Goal: Check status: Check status

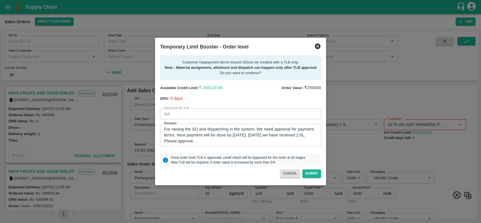
scroll to position [6, 0]
click at [290, 174] on button "CANCEL" at bounding box center [290, 173] width 20 height 8
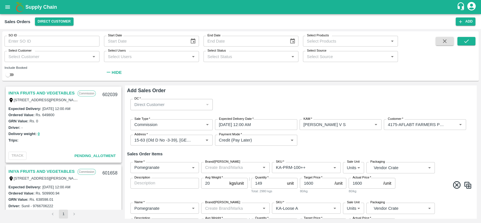
click at [336, 133] on div "Sale Type   * Commission 2 Sale Type Expected Delivery Date   * 15/08/2025 12:0…" at bounding box center [300, 133] width 347 height 36
click at [453, 126] on icon "Clear" at bounding box center [453, 124] width 5 height 5
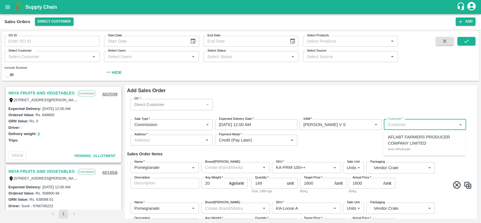
click at [438, 125] on input "Customer   *" at bounding box center [421, 124] width 70 height 7
click at [407, 138] on p "AFLABT FARMERS PRODUCER COMPANY LIMITED" at bounding box center [424, 140] width 73 height 13
type input "4175-AFLABT FARMERS PRODUCER COMPANY LIMITED"
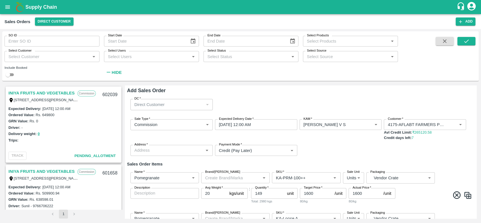
click at [366, 141] on div "Sale Type   * Commission 2 Sale Type Expected Delivery Date   * 15/08/2025 12:0…" at bounding box center [300, 138] width 347 height 46
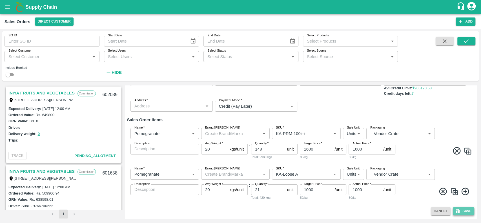
click at [465, 210] on button "Save" at bounding box center [463, 211] width 21 height 8
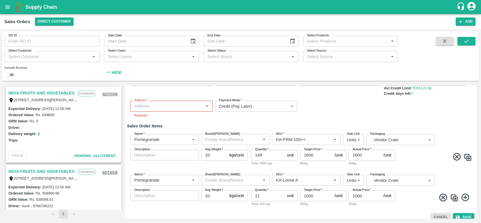
scroll to position [0, 0]
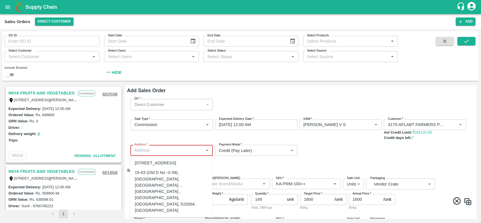
click at [185, 153] on input "Address   *" at bounding box center [167, 150] width 70 height 7
click at [178, 197] on div "15-63 (Old D No -3-39), Kakkalapalli village, Anantapur. , Anantapur , Anantapu…" at bounding box center [171, 191] width 73 height 44
type input "15-63 (Old D No -3-39), Kakkalapalli village, Anantapur. , Anantapur , Anantapu…"
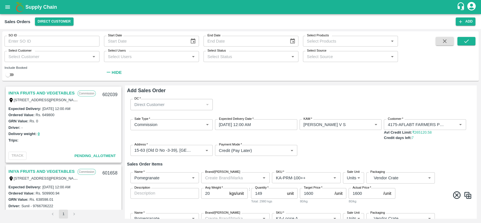
click at [327, 149] on div "Sale Type   * Commission 2 Sale Type Expected Delivery Date   * 15/08/2025 12:0…" at bounding box center [300, 138] width 347 height 46
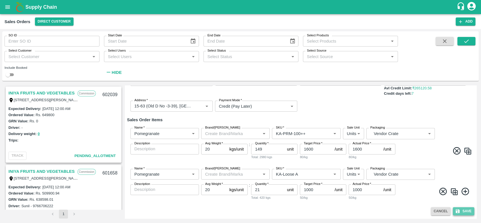
click at [465, 211] on button "Save" at bounding box center [463, 211] width 21 height 8
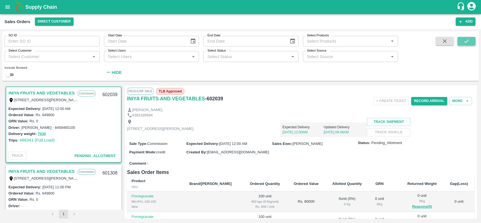
click at [466, 40] on icon "submit" at bounding box center [467, 41] width 6 height 6
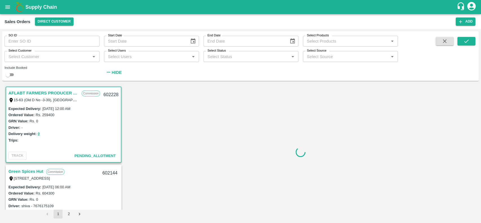
scroll to position [2, 0]
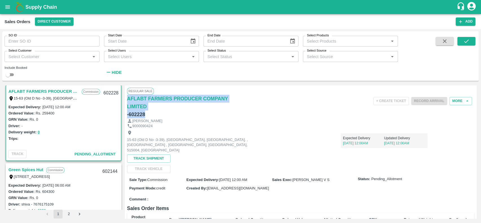
drag, startPoint x: 144, startPoint y: 114, endPoint x: 126, endPoint y: 99, distance: 23.0
click at [126, 99] on div "Regular Sale AFLABT FARMERS PRODUCER COMPANY LIMITED - 602228 + Create Ticket R…" at bounding box center [301, 151] width 352 height 133
copy div "AFLABT FARMERS PRODUCER COMPANY LIMITED - 602228"
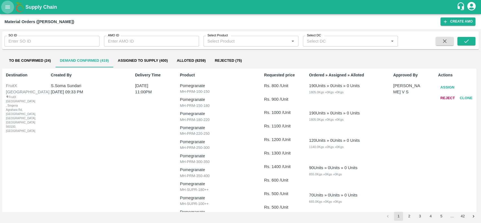
click at [9, 5] on icon "open drawer" at bounding box center [8, 7] width 6 height 6
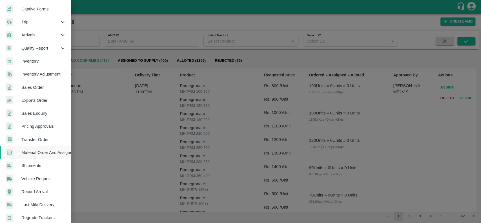
scroll to position [83, 0]
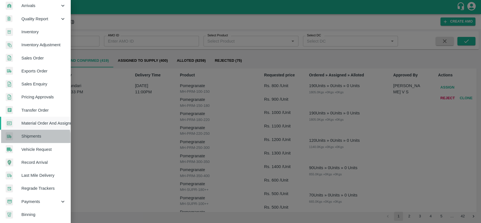
click at [23, 138] on span "Shipments" at bounding box center [43, 136] width 45 height 6
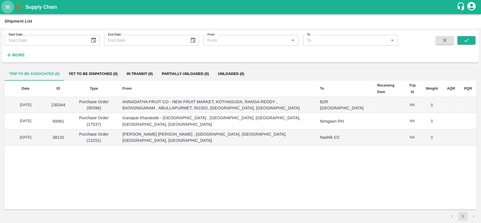
click at [7, 8] on icon "open drawer" at bounding box center [8, 7] width 6 height 6
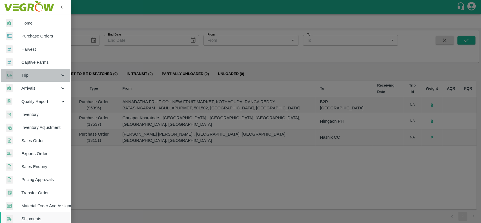
click at [23, 72] on div "Trip" at bounding box center [35, 75] width 70 height 13
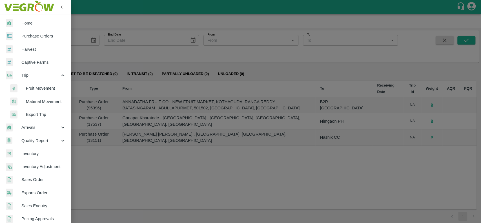
click at [28, 91] on span "Fruit Movement" at bounding box center [46, 88] width 40 height 6
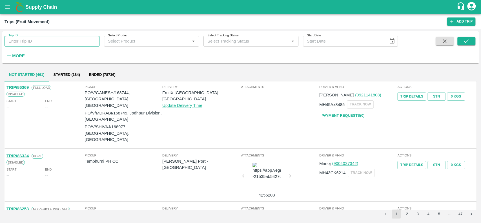
click at [24, 42] on input "Trip ID" at bounding box center [52, 41] width 95 height 11
paste input "76181"
type input "76181"
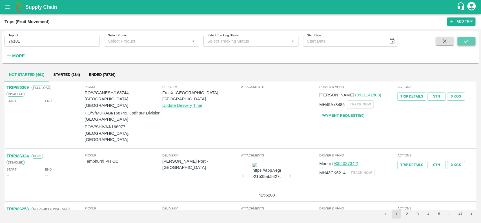
click at [467, 43] on icon "submit" at bounding box center [467, 41] width 6 height 6
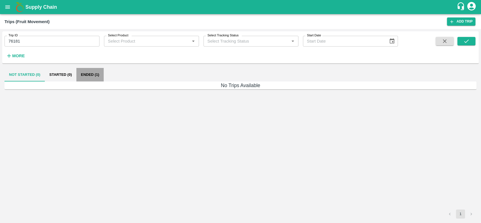
click at [84, 72] on button "Ended (1)" at bounding box center [89, 75] width 27 height 14
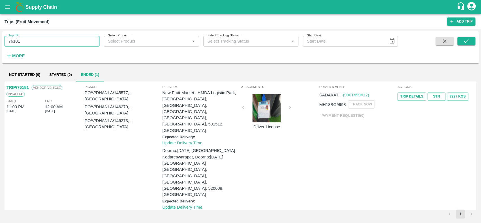
click at [27, 41] on input "76181" at bounding box center [52, 41] width 95 height 11
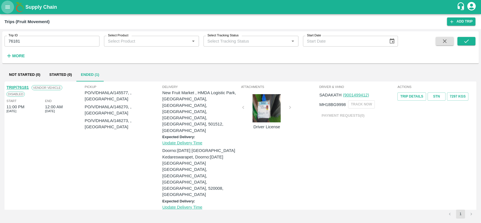
click at [7, 6] on icon "open drawer" at bounding box center [8, 7] width 6 height 6
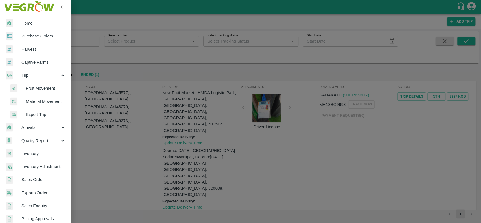
click at [23, 35] on span "Purchase Orders" at bounding box center [43, 36] width 45 height 6
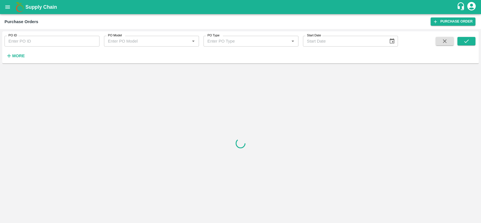
click at [25, 39] on input "PO ID" at bounding box center [52, 41] width 95 height 11
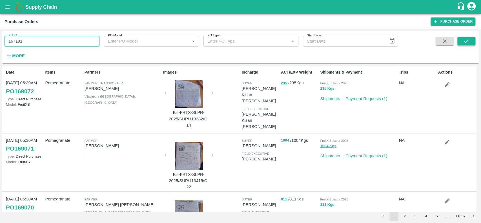
type input "167191"
click at [467, 39] on icon "submit" at bounding box center [467, 41] width 6 height 6
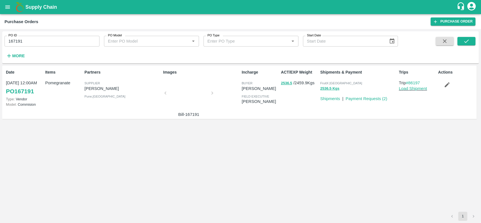
click at [185, 92] on div at bounding box center [189, 95] width 42 height 30
